Goal: Transaction & Acquisition: Purchase product/service

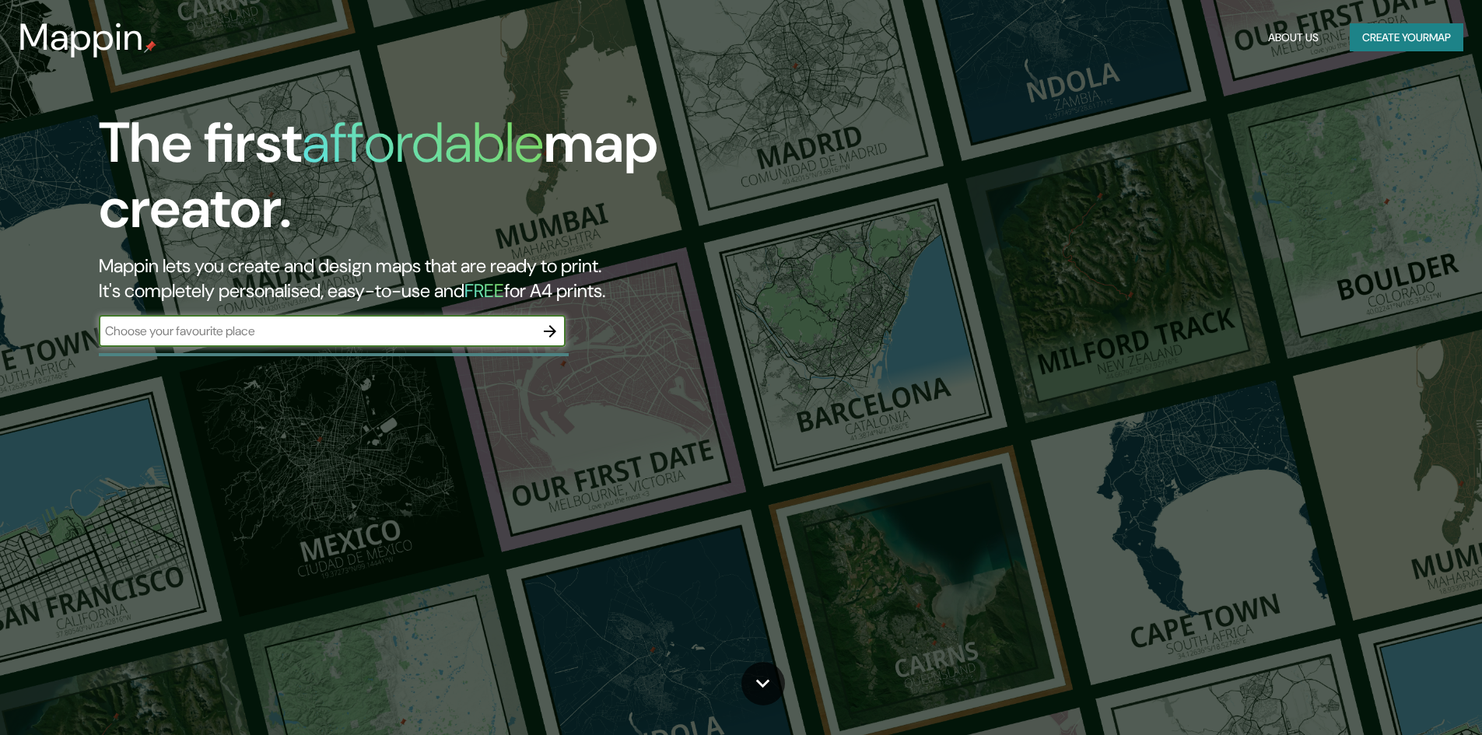
click at [374, 336] on input "text" at bounding box center [317, 331] width 436 height 18
type input "la [PERSON_NAME]"
click at [549, 335] on icon "button" at bounding box center [550, 331] width 19 height 19
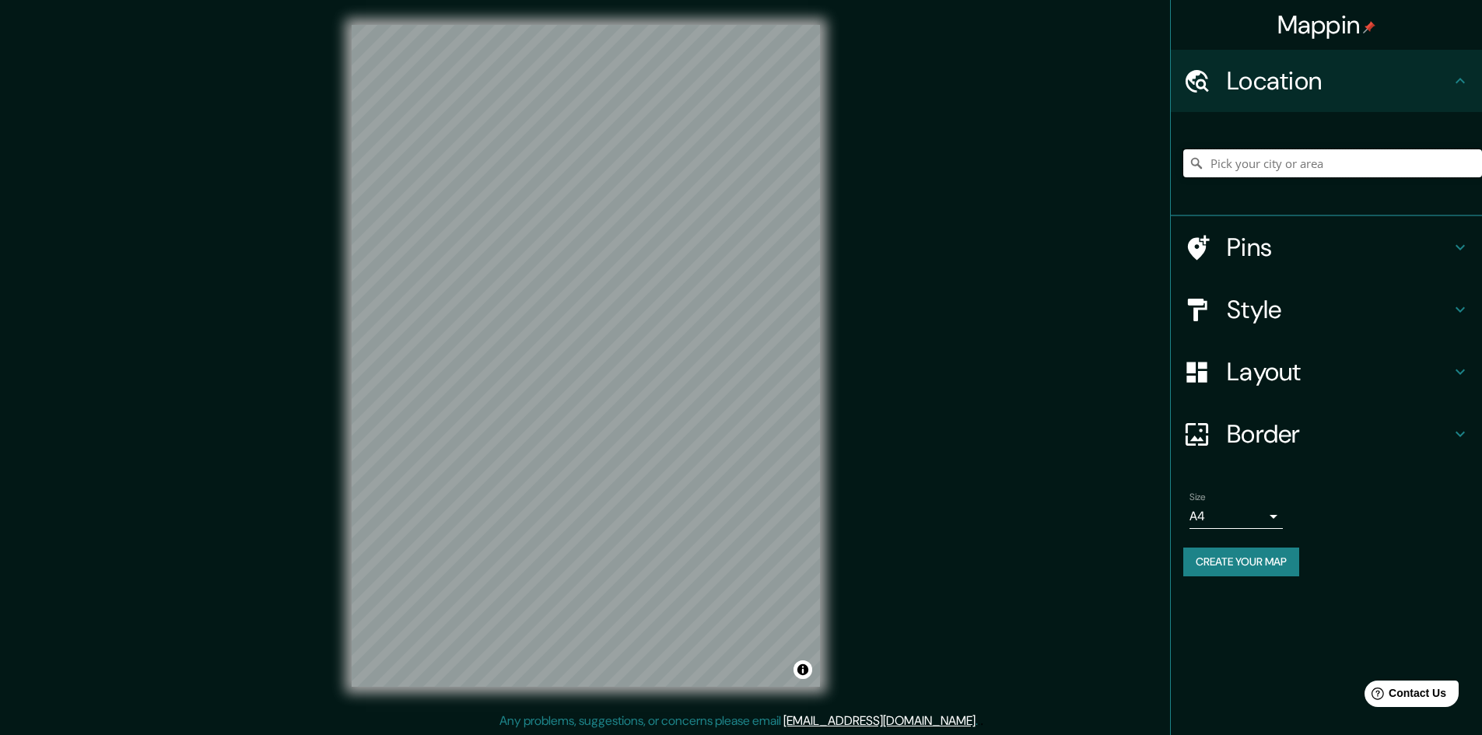
click at [1333, 166] on input "Pick your city or area" at bounding box center [1333, 163] width 299 height 28
click at [1307, 174] on input "Pick your city or area" at bounding box center [1333, 163] width 299 height 28
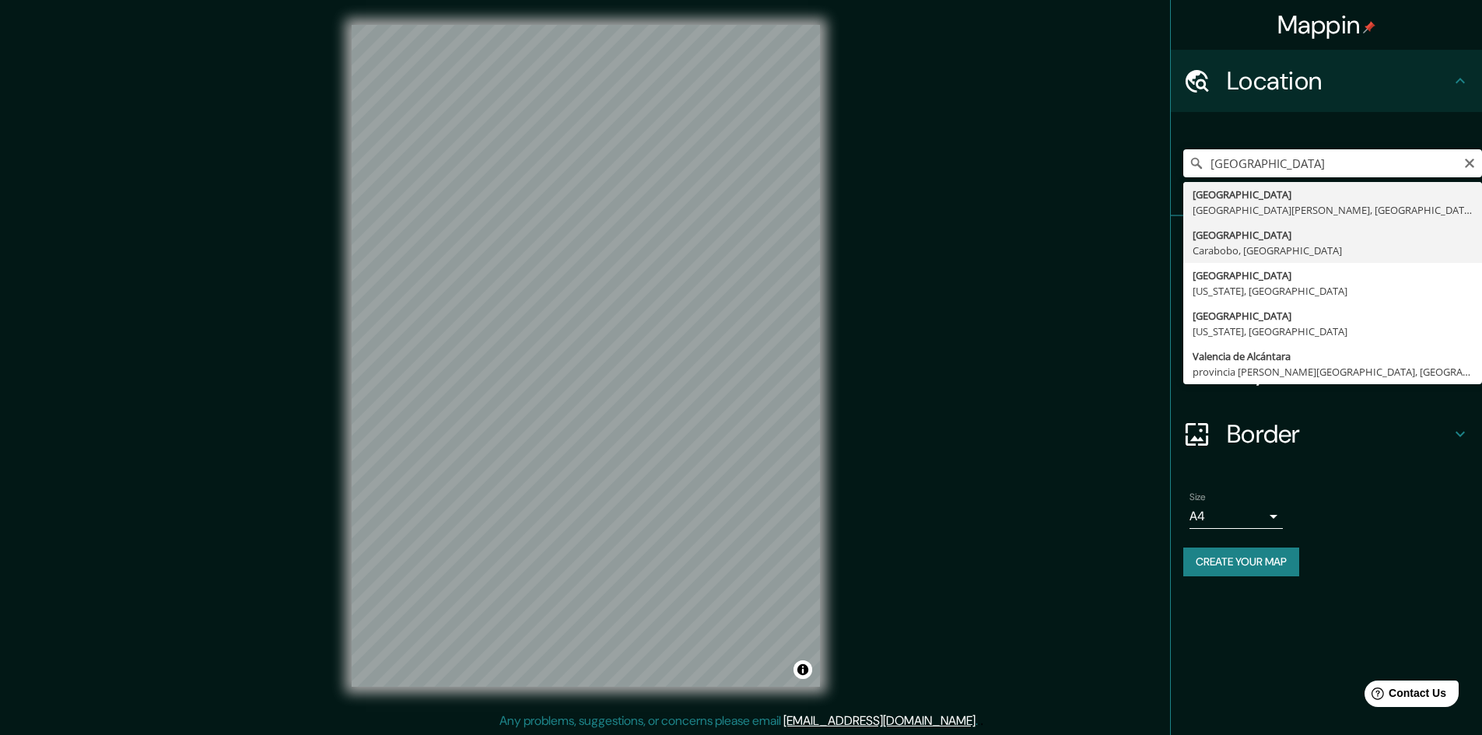
type input "[GEOGRAPHIC_DATA], [GEOGRAPHIC_DATA], [GEOGRAPHIC_DATA]"
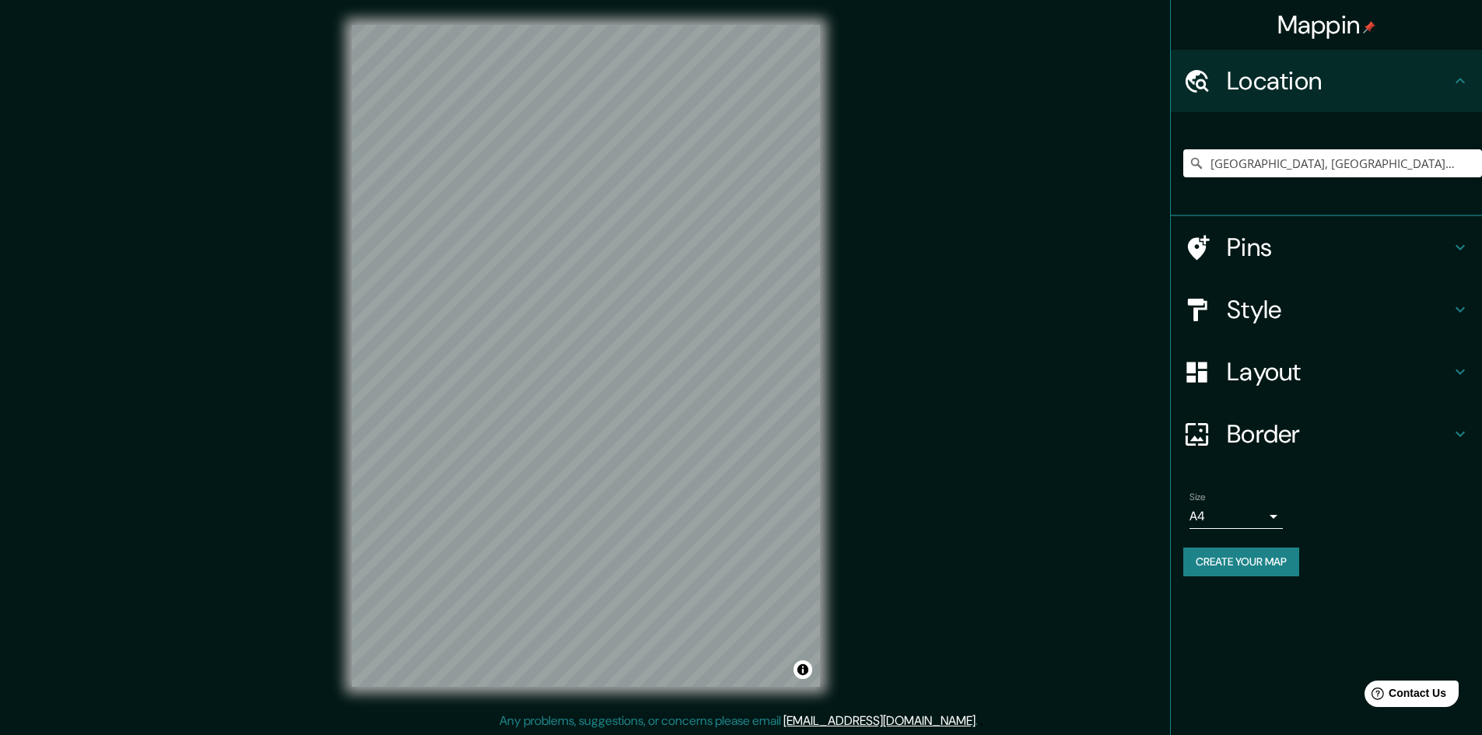
click at [1325, 254] on h4 "Pins" at bounding box center [1339, 247] width 224 height 31
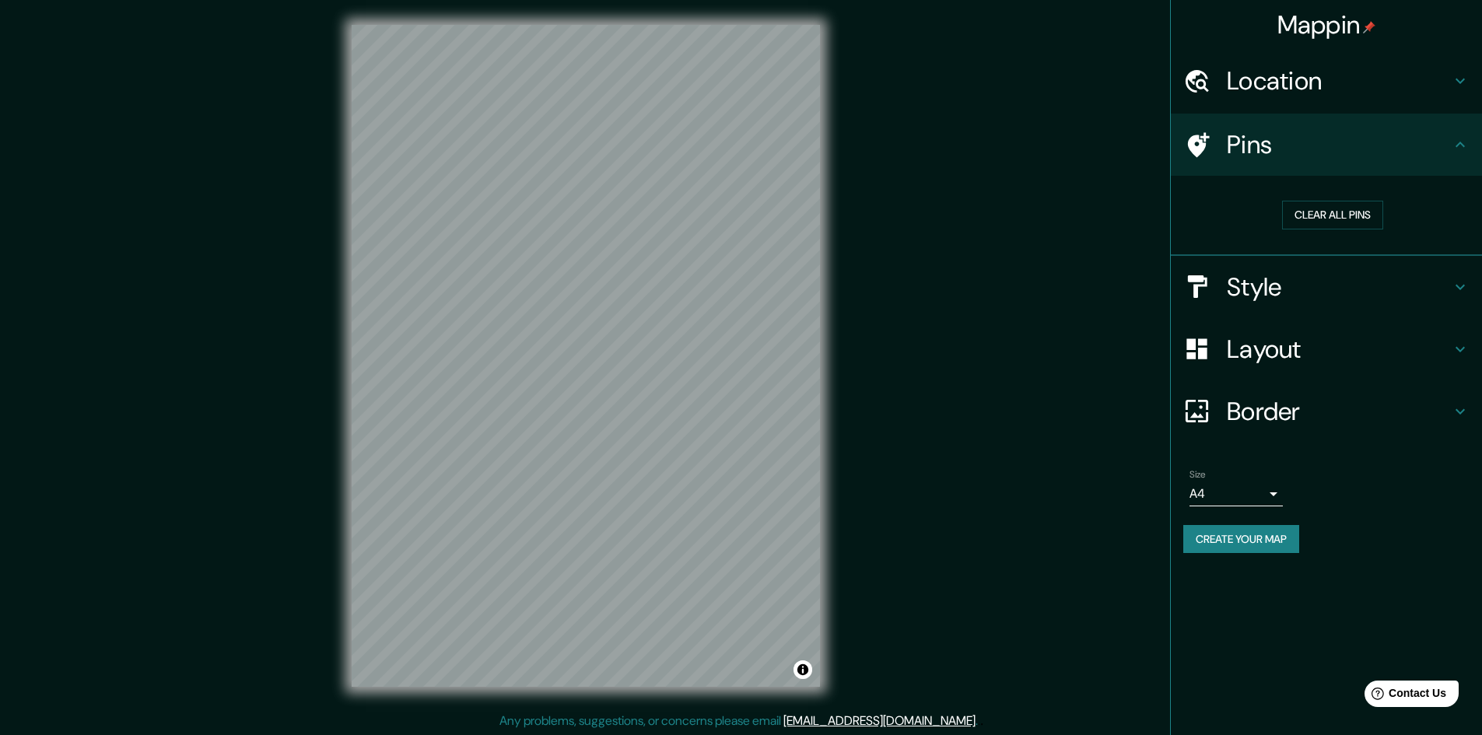
click at [1421, 143] on h4 "Pins" at bounding box center [1339, 144] width 224 height 31
click at [1370, 286] on h4 "Style" at bounding box center [1339, 287] width 224 height 31
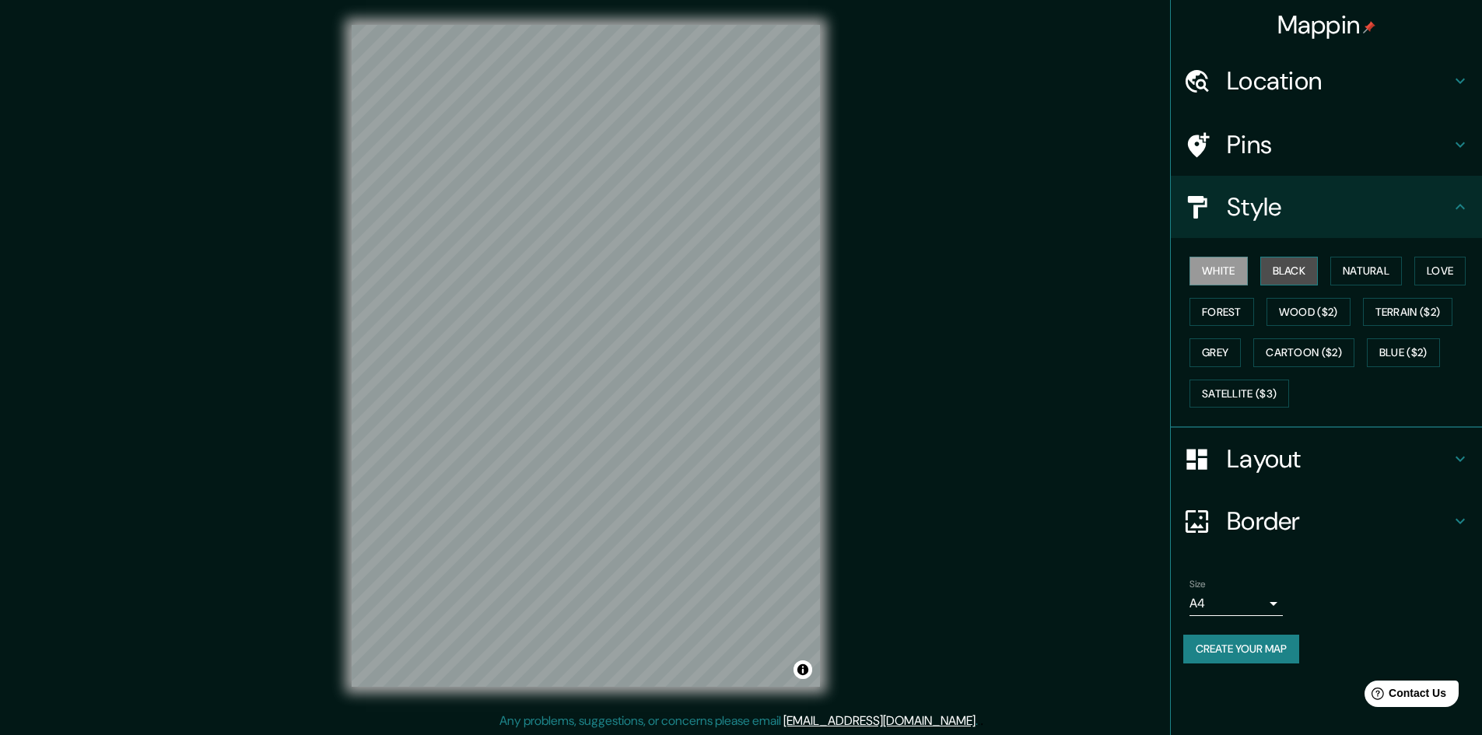
click at [1297, 279] on button "Black" at bounding box center [1290, 271] width 58 height 29
click at [1227, 276] on button "White" at bounding box center [1219, 271] width 58 height 29
click at [1279, 458] on h4 "Layout" at bounding box center [1339, 459] width 224 height 31
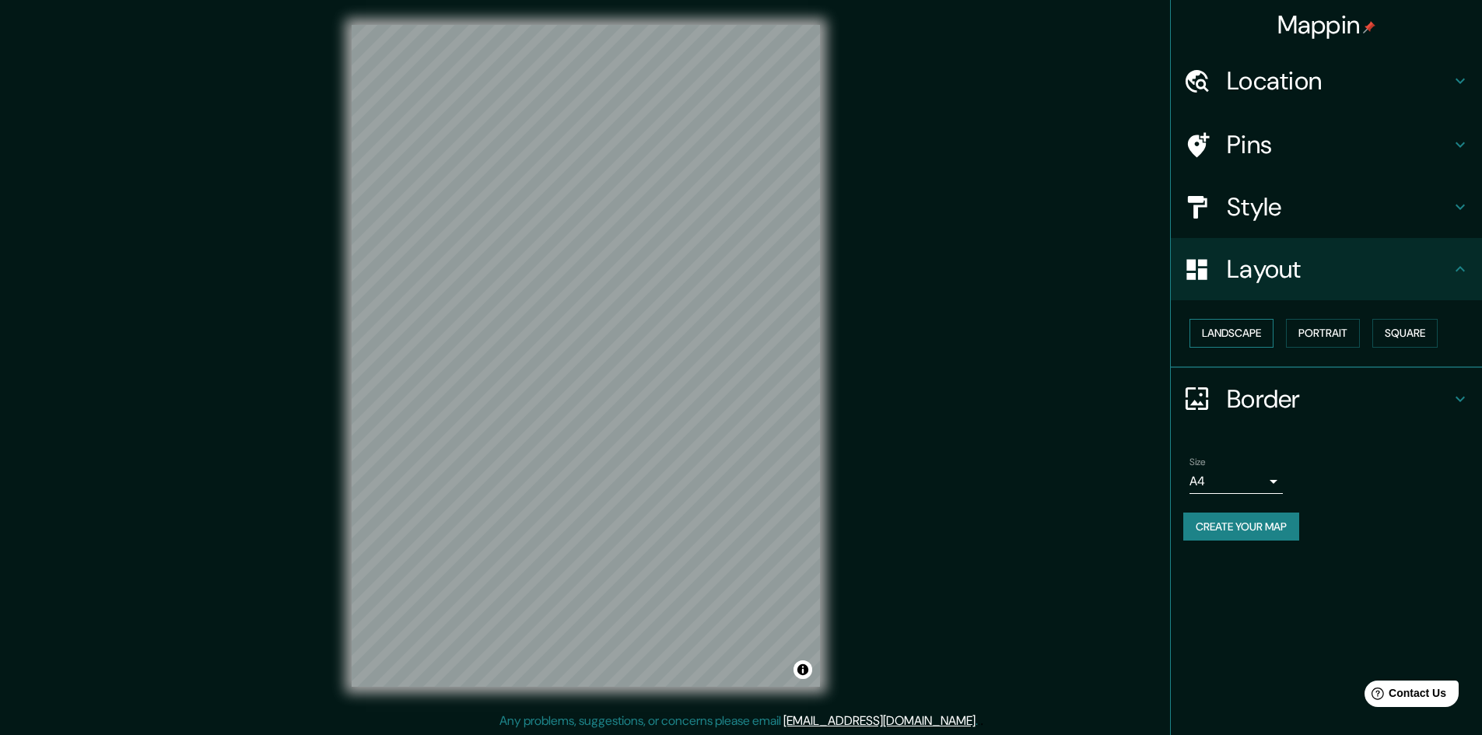
click at [1250, 328] on button "Landscape" at bounding box center [1232, 333] width 84 height 29
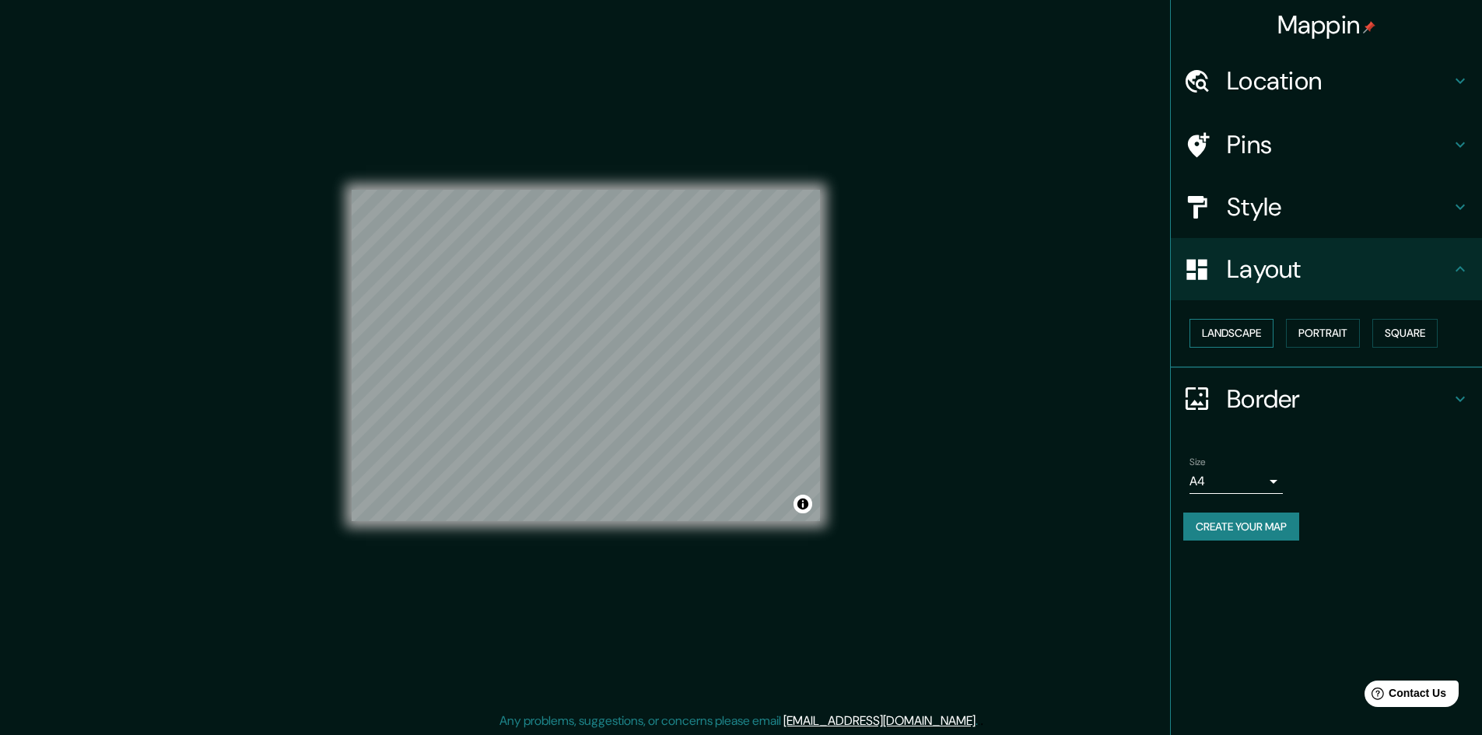
click at [1250, 328] on button "Landscape" at bounding box center [1232, 333] width 84 height 29
click at [1248, 475] on body "Mappin Location [GEOGRAPHIC_DATA], [GEOGRAPHIC_DATA], [GEOGRAPHIC_DATA] Pins St…" at bounding box center [741, 367] width 1482 height 735
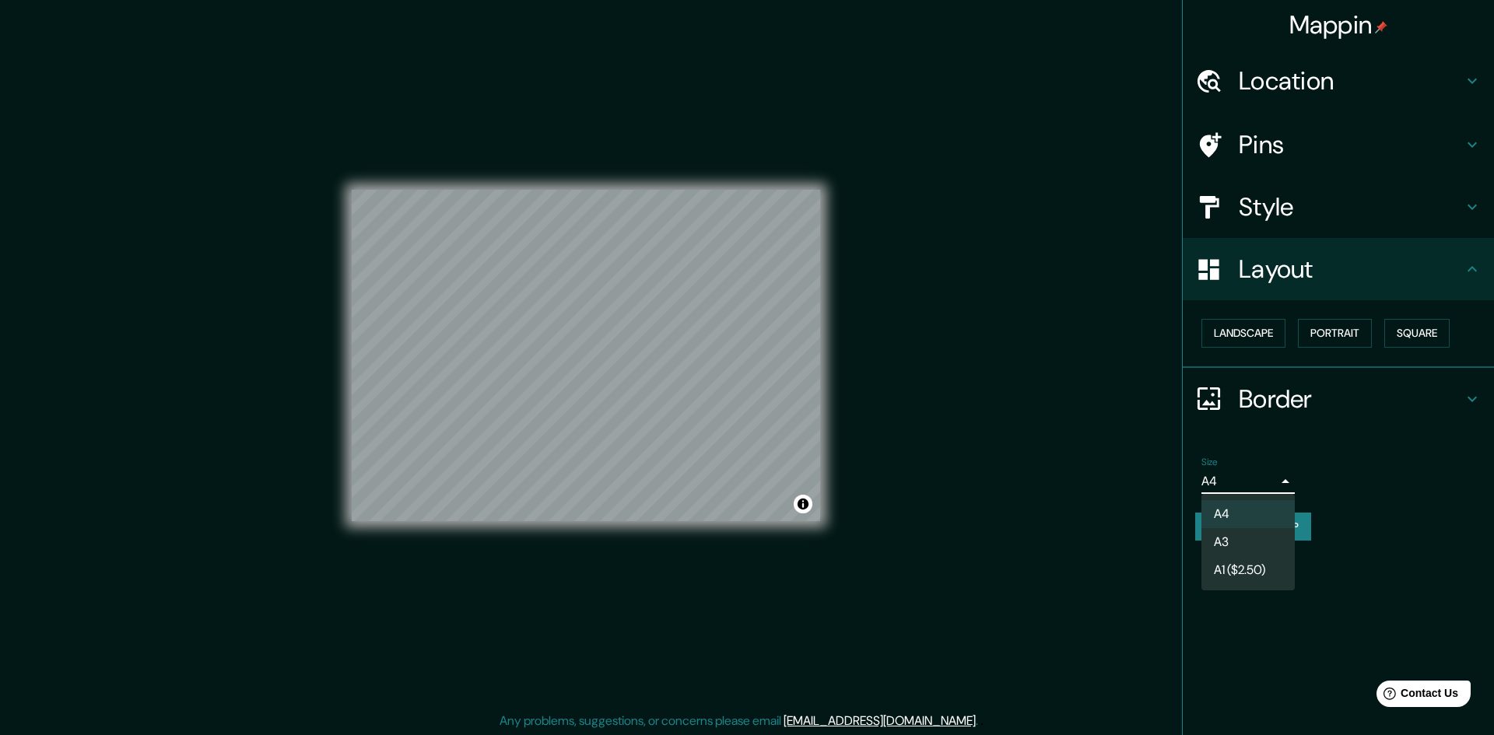
click at [1248, 475] on div at bounding box center [747, 367] width 1494 height 735
